Goal: Use online tool/utility: Utilize a website feature to perform a specific function

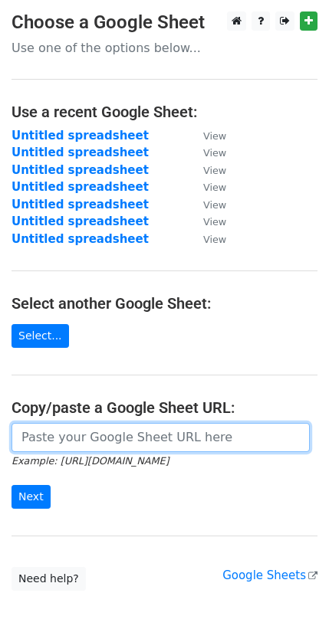
click at [111, 441] on input "url" at bounding box center [160, 437] width 298 height 29
paste input "https://docs.google.com/spreadsheets/d/1fQSJxs125sAobdk_k5meRTcYCufQWgSxdgZuKkn…"
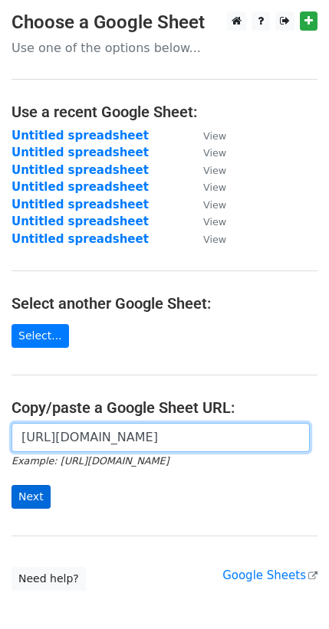
type input "https://docs.google.com/spreadsheets/d/1fQSJxs125sAobdk_k5meRTcYCufQWgSxdgZuKkn…"
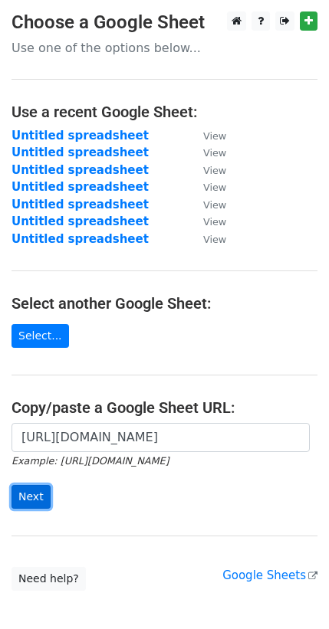
click at [34, 491] on input "Next" at bounding box center [30, 497] width 39 height 24
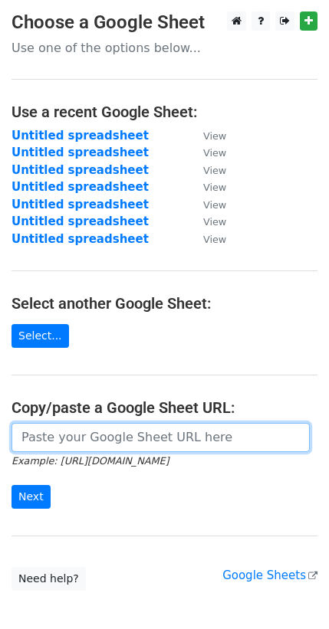
click at [30, 430] on input "url" at bounding box center [160, 437] width 298 height 29
paste input "https://docs.google.com/spreadsheets/d/18mP2yhATUYjTLcpfqJa75UF3wXLbsej7rTA3NcC…"
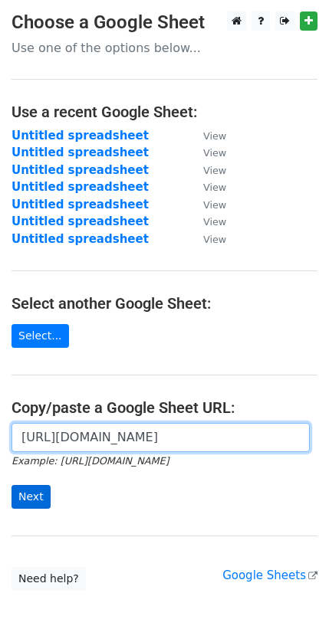
type input "https://docs.google.com/spreadsheets/d/18mP2yhATUYjTLcpfqJa75UF3wXLbsej7rTA3NcC…"
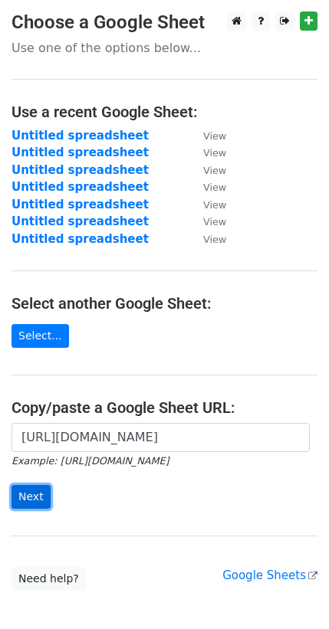
click at [31, 488] on input "Next" at bounding box center [30, 497] width 39 height 24
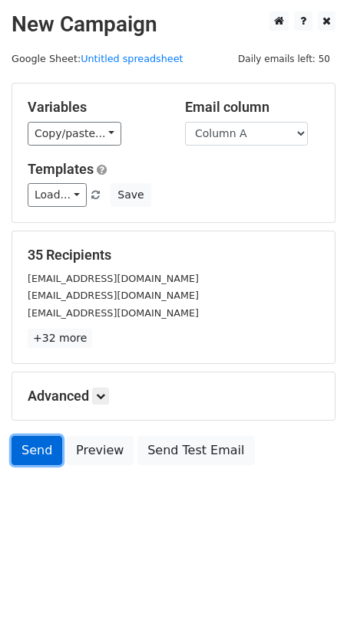
click at [16, 459] on link "Send" at bounding box center [36, 450] width 51 height 29
click at [41, 457] on link "Send" at bounding box center [36, 450] width 51 height 29
